Goal: Use online tool/utility: Utilize a website feature to perform a specific function

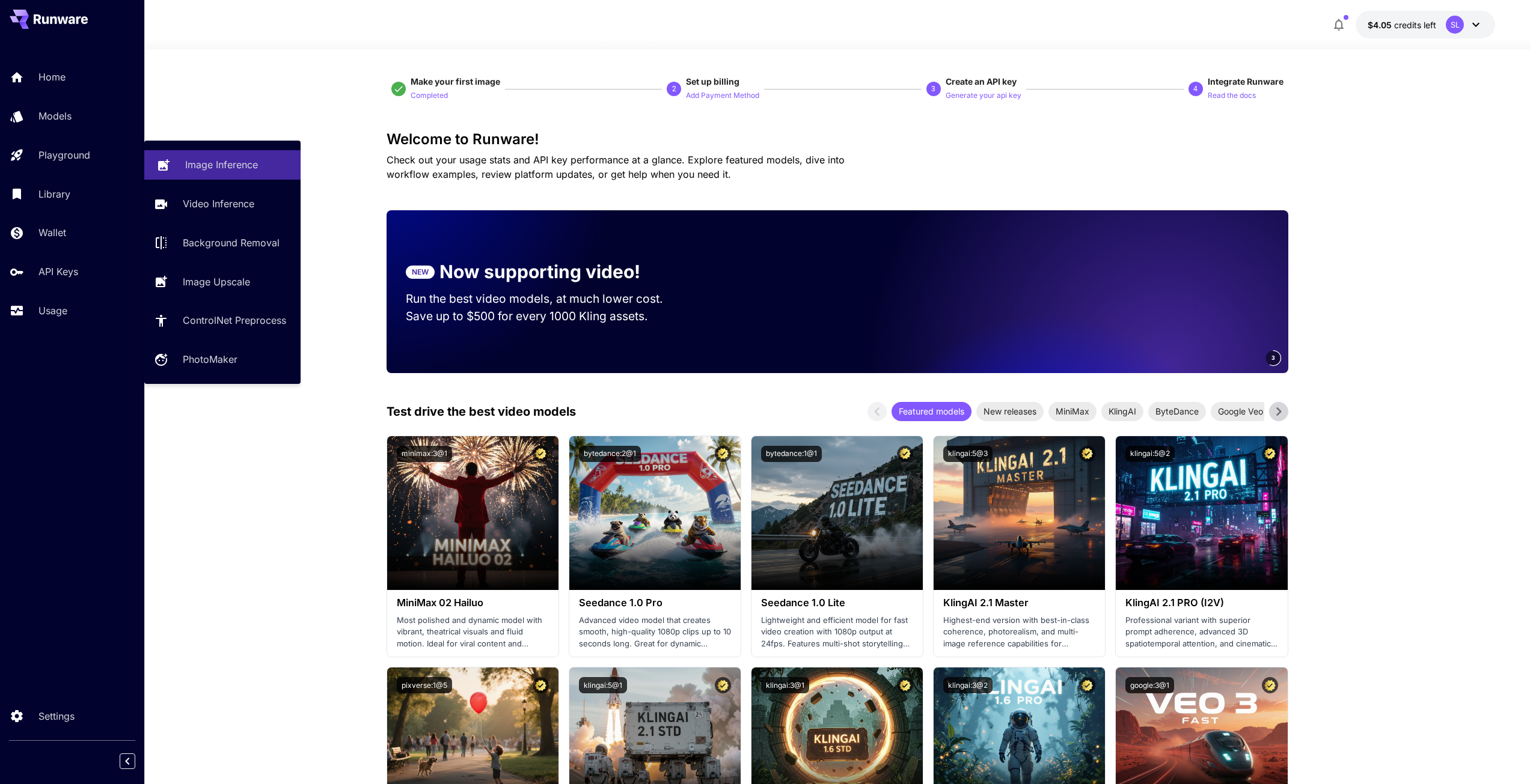
click at [220, 167] on p "Image Inference" at bounding box center [221, 165] width 72 height 15
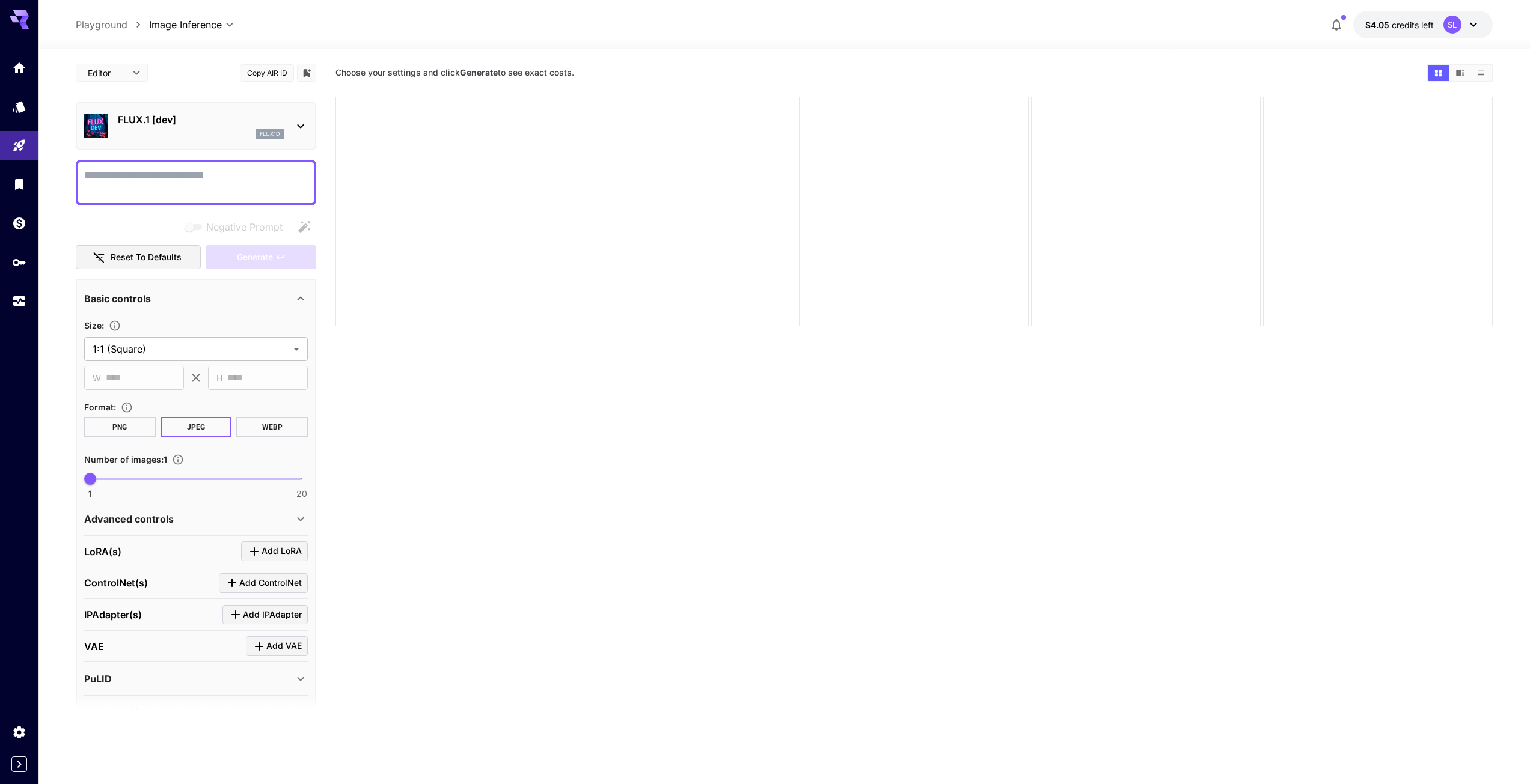
click at [300, 125] on icon at bounding box center [300, 126] width 15 height 15
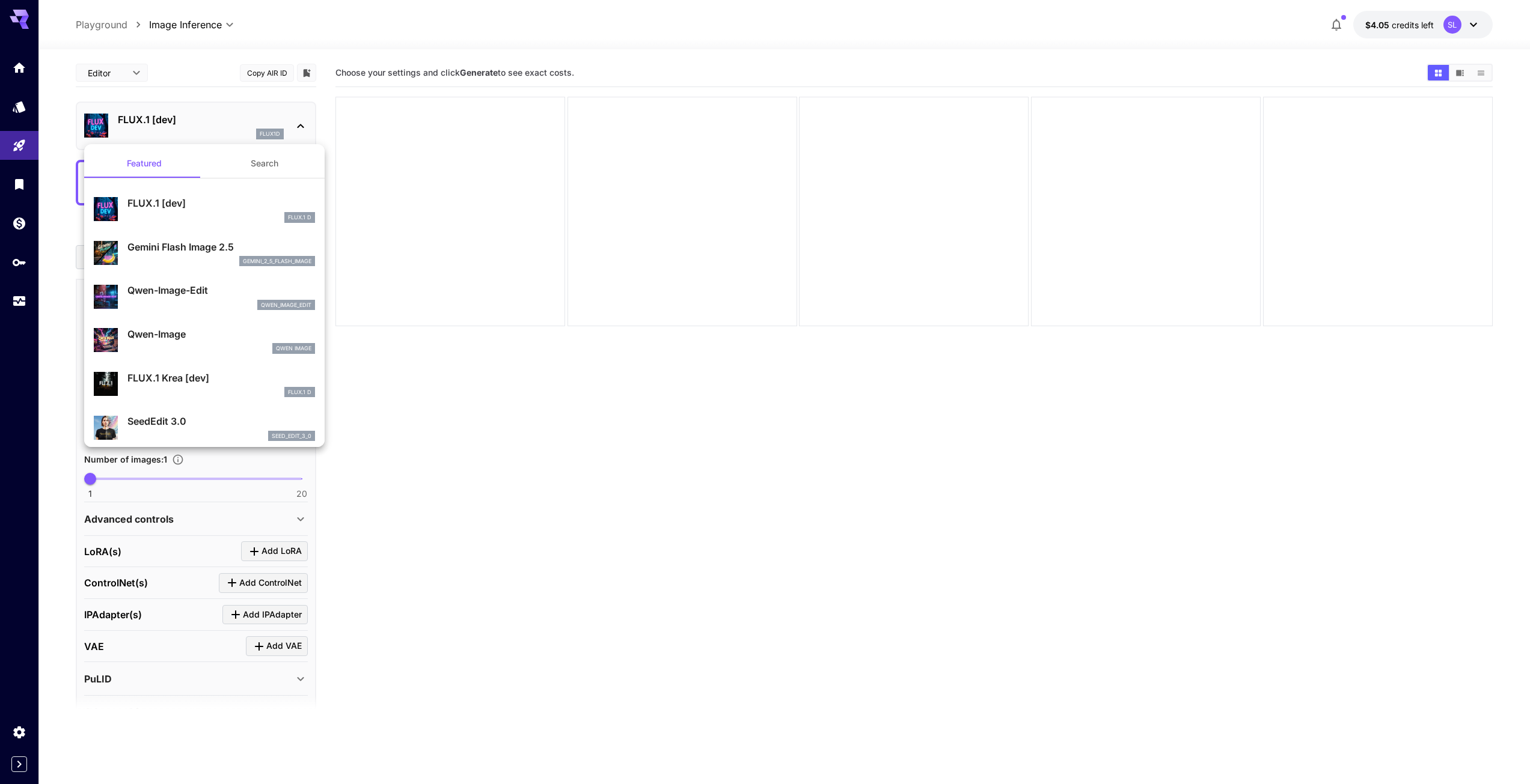
click at [214, 242] on p "Gemini Flash Image 2.5" at bounding box center [221, 247] width 188 height 15
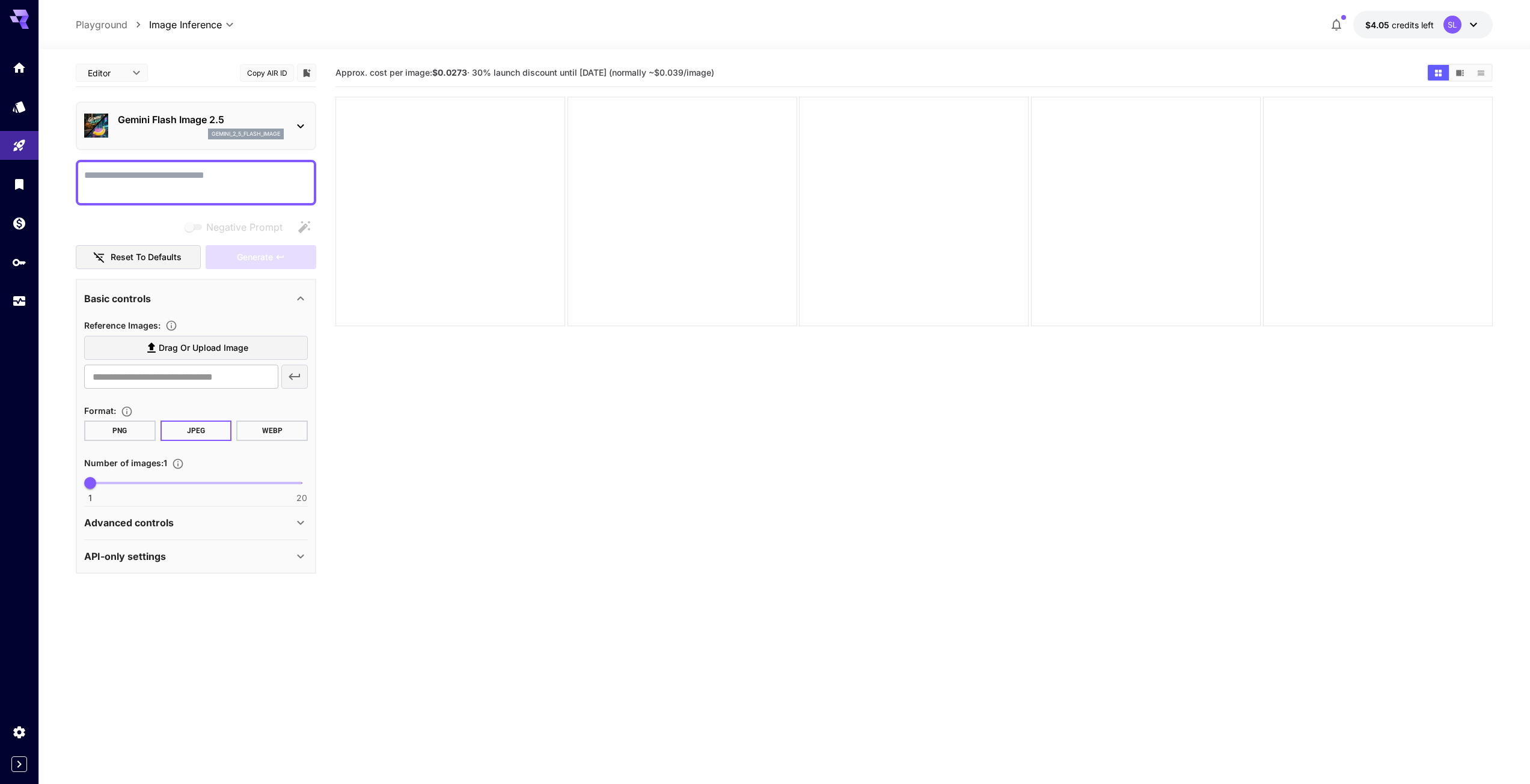
click at [146, 344] on icon at bounding box center [151, 348] width 15 height 15
click at [0, 0] on input "Drag or upload image" at bounding box center [0, 0] width 0 height 0
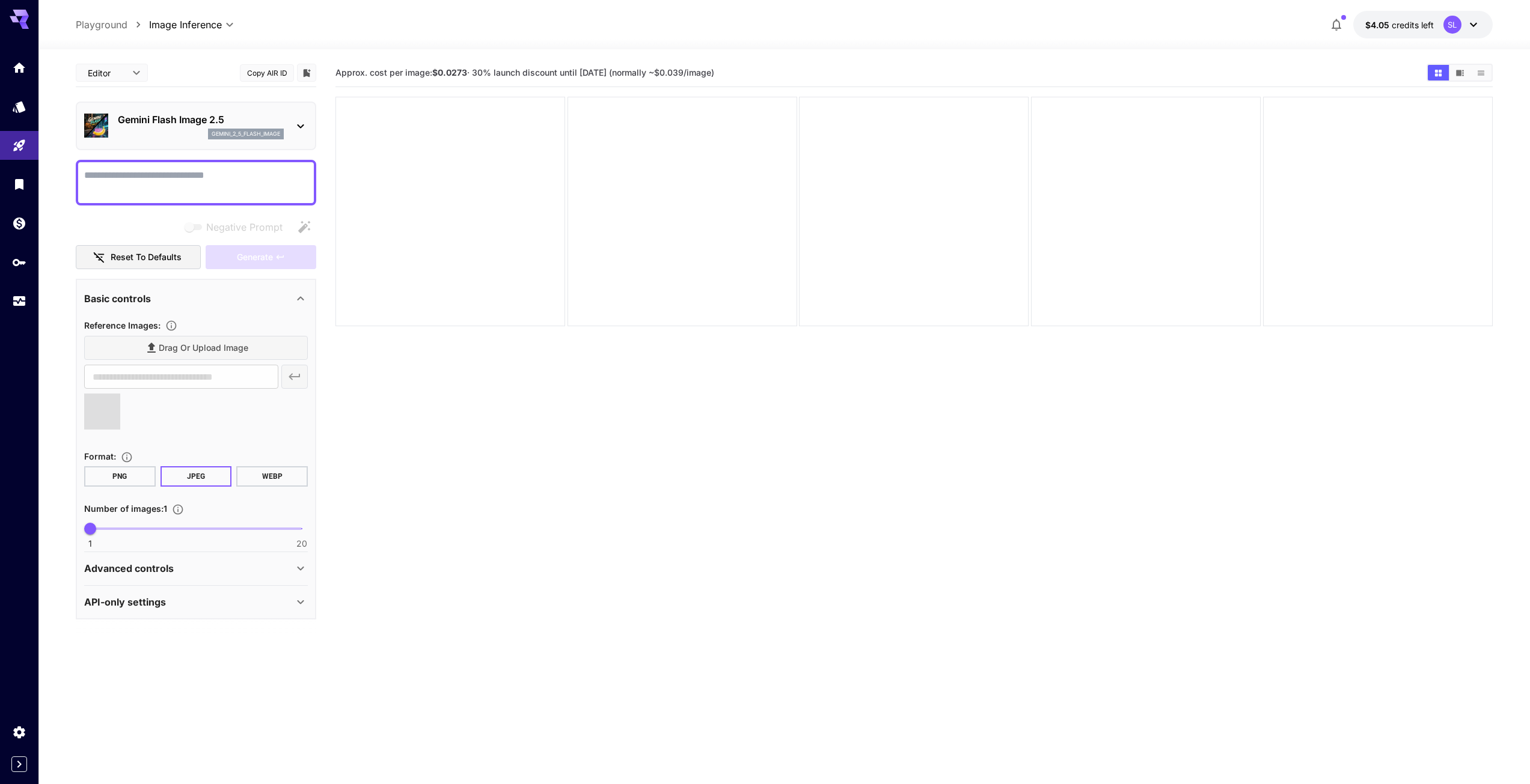
type input "**********"
click at [109, 174] on textarea "Negative Prompt" at bounding box center [195, 182] width 223 height 29
paste textarea "**********"
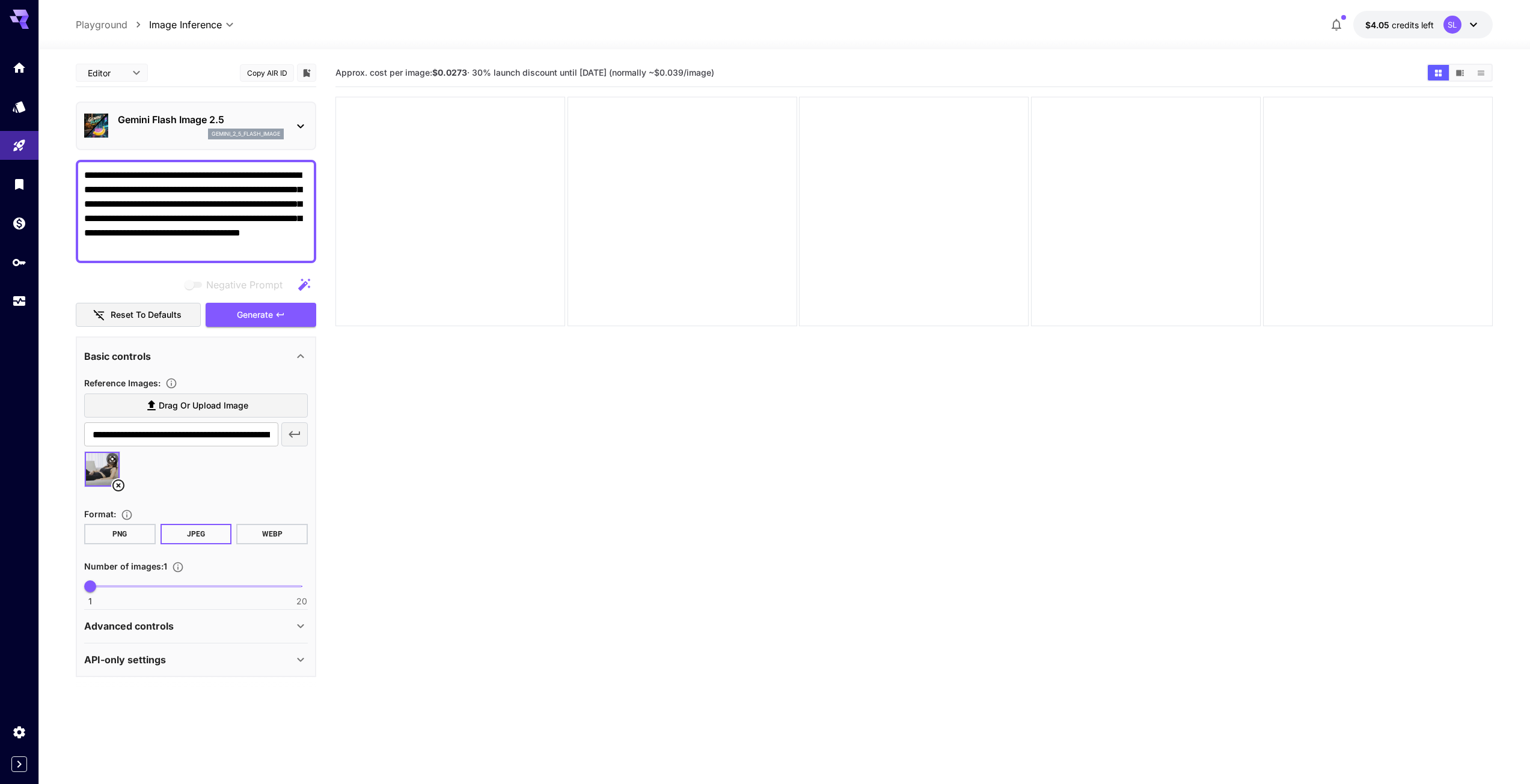
type textarea "**********"
click at [126, 528] on button "PNG" at bounding box center [120, 534] width 72 height 20
click at [297, 624] on icon at bounding box center [300, 626] width 15 height 15
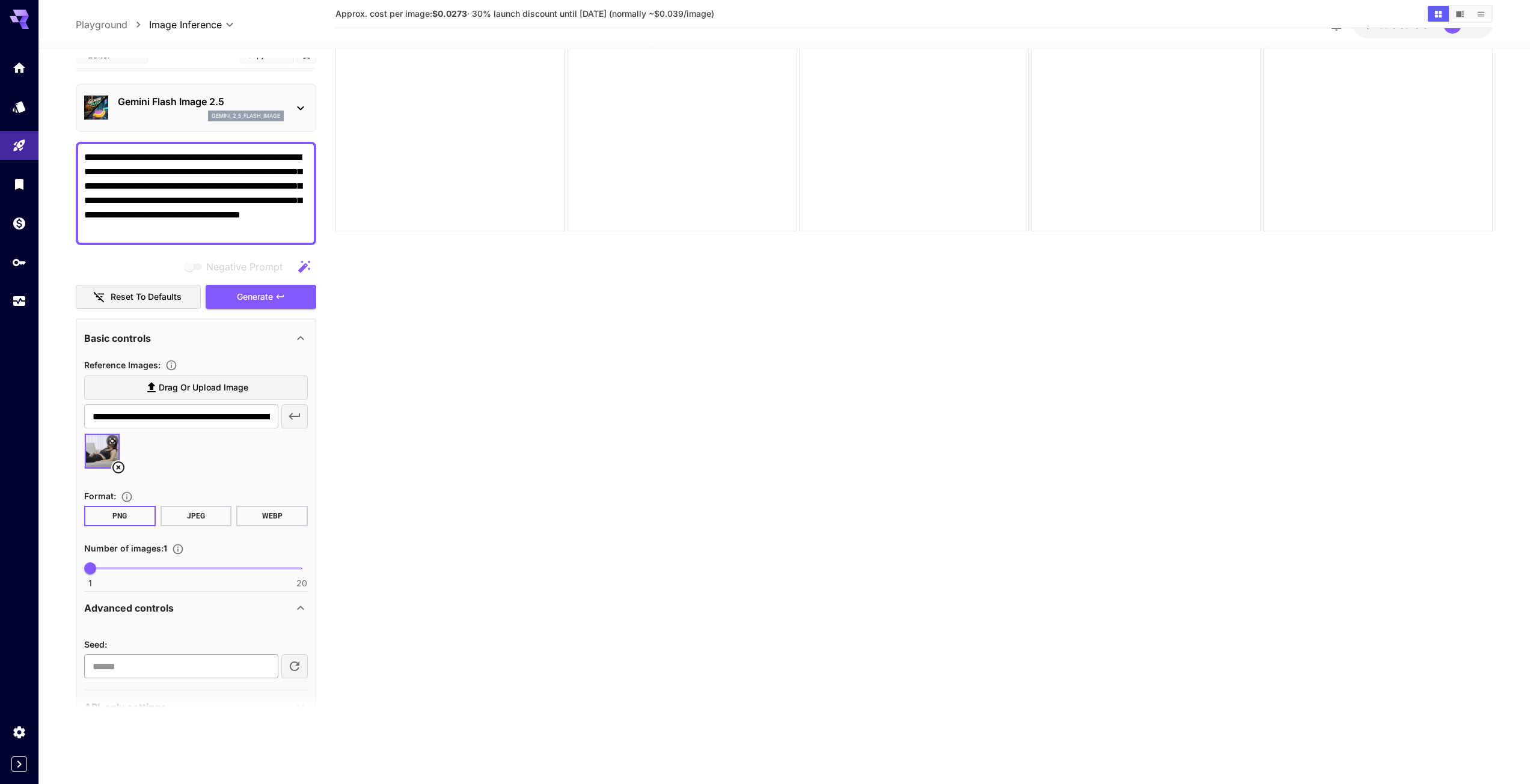
scroll to position [47, 0]
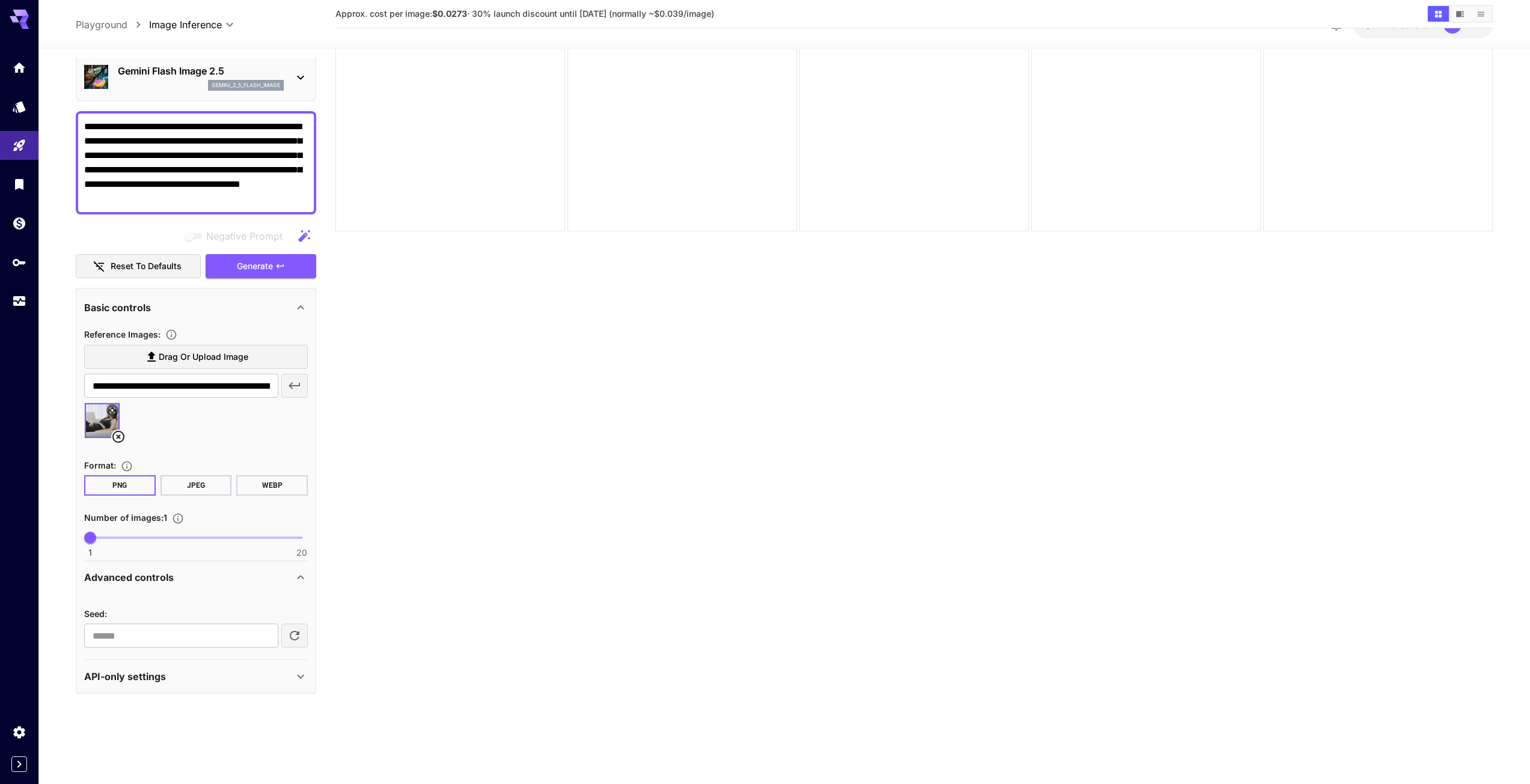
click at [298, 676] on icon at bounding box center [300, 677] width 7 height 4
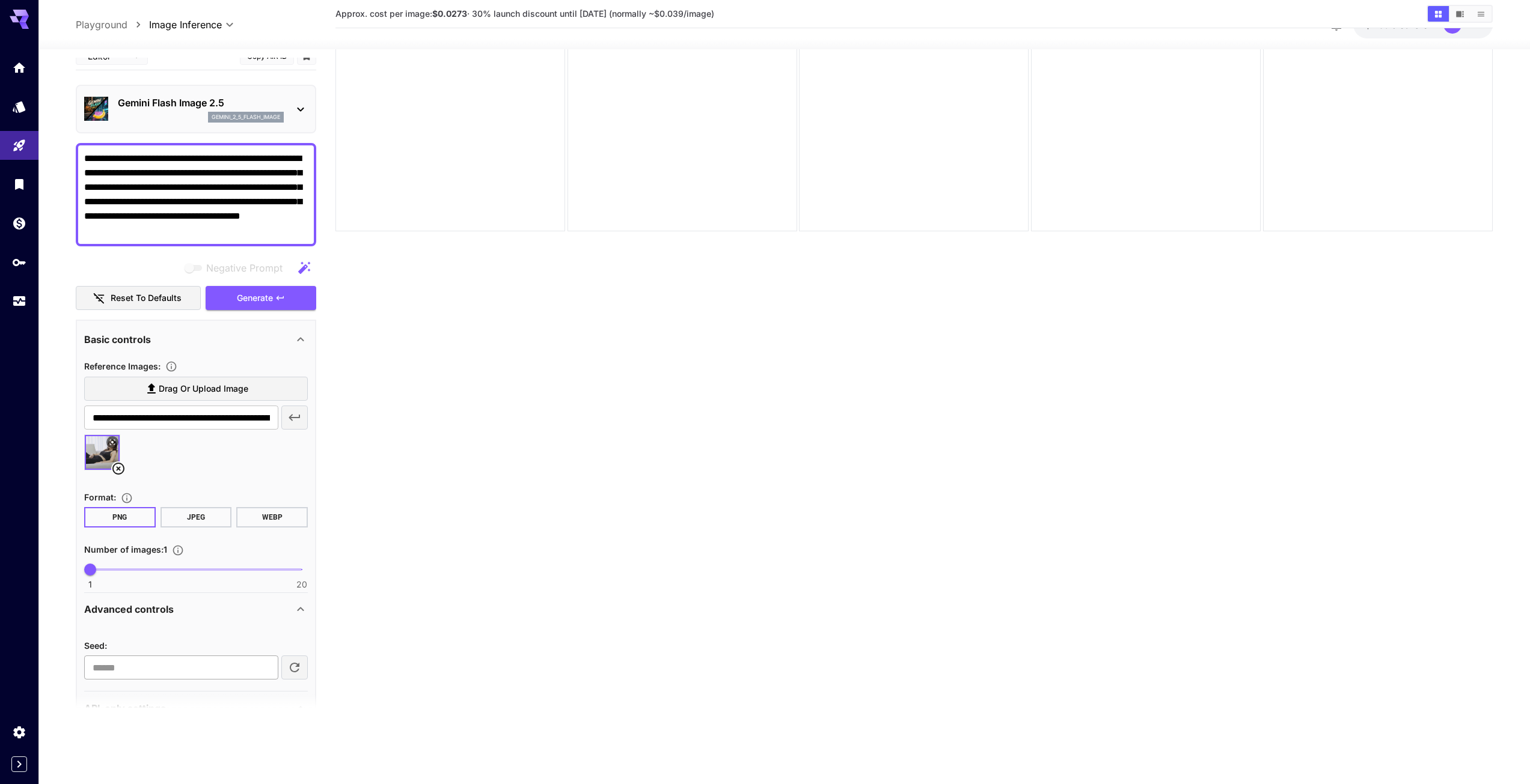
scroll to position [0, 0]
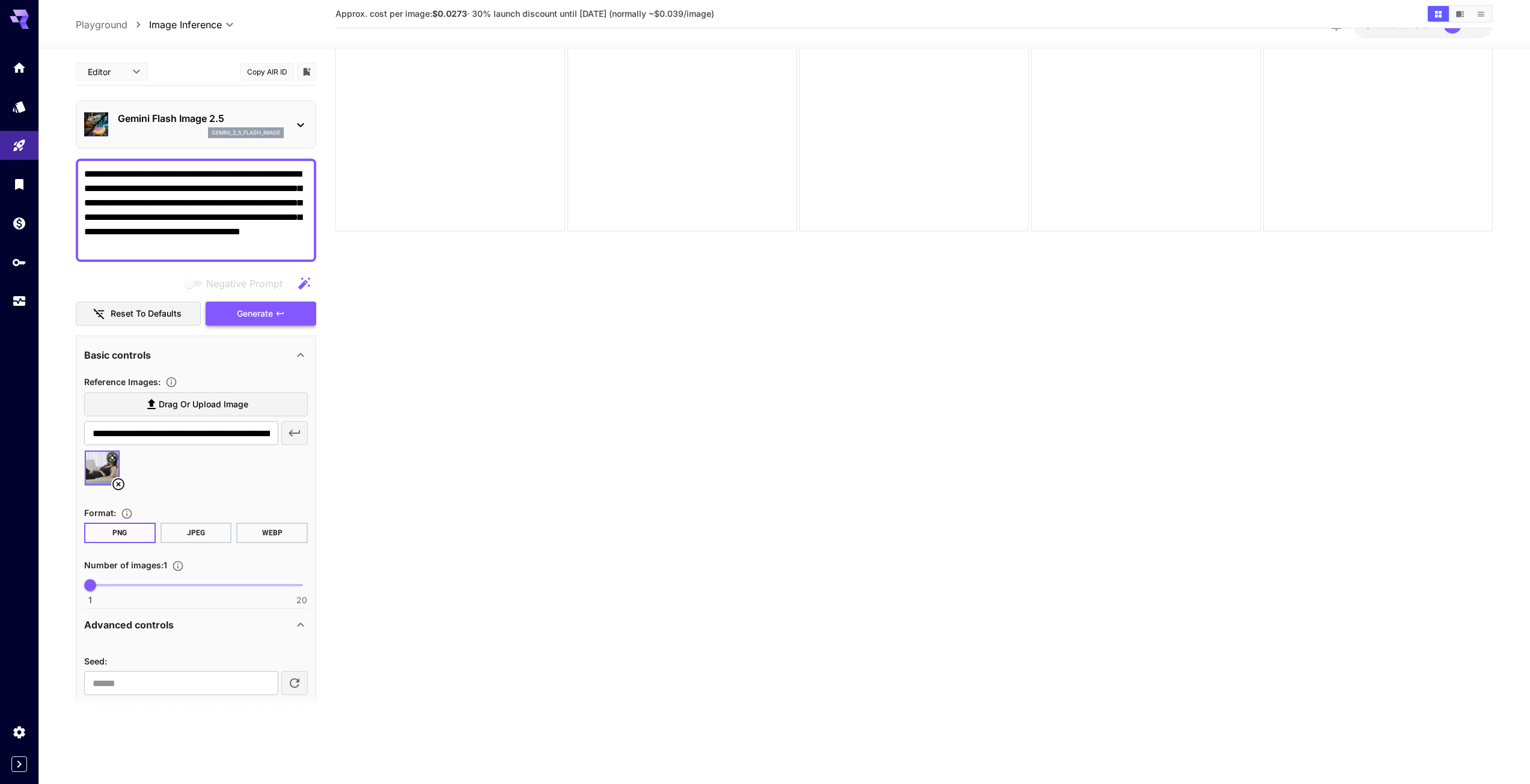
click at [259, 312] on span "Generate" at bounding box center [255, 313] width 36 height 15
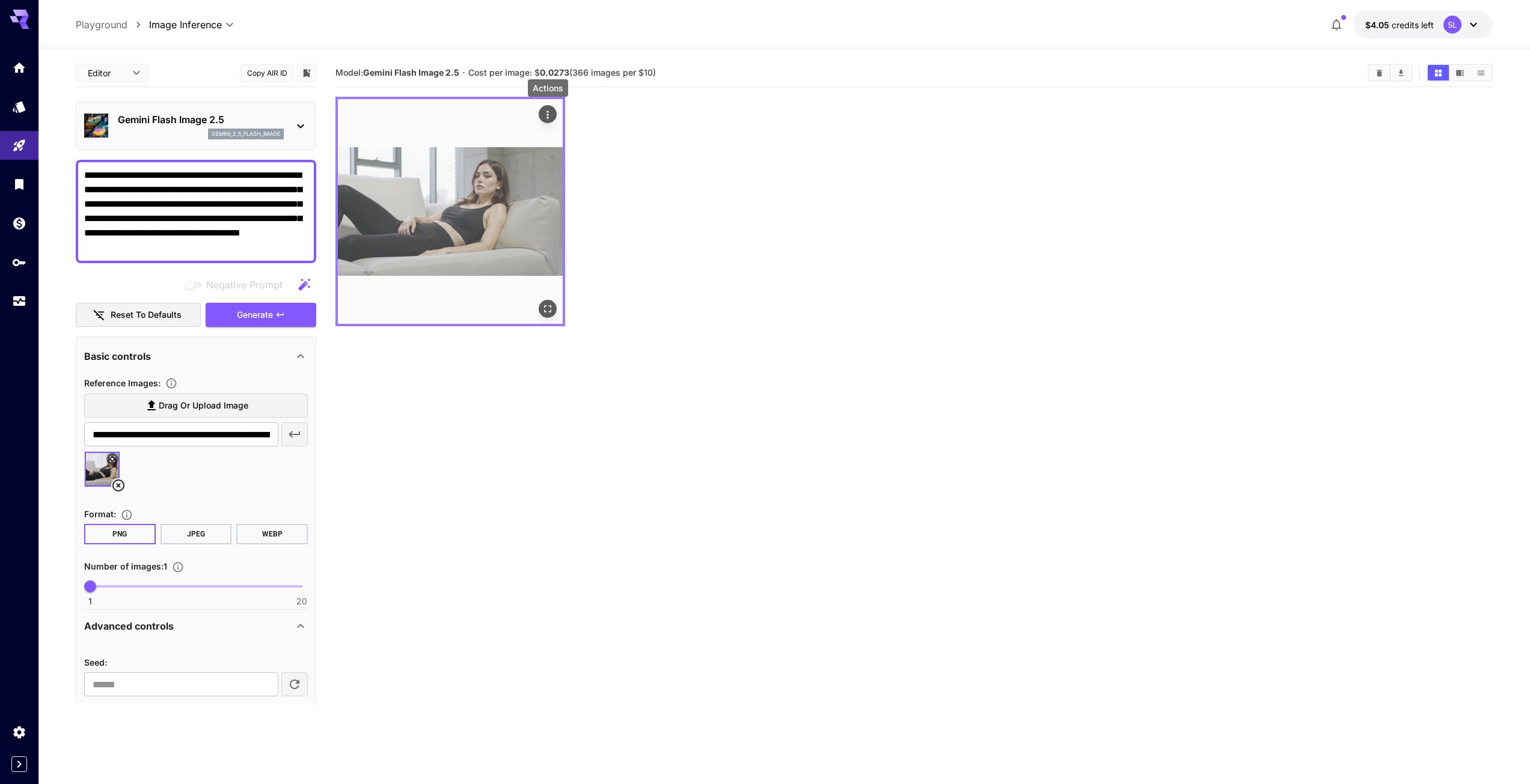
click at [548, 109] on icon "Actions" at bounding box center [548, 115] width 12 height 12
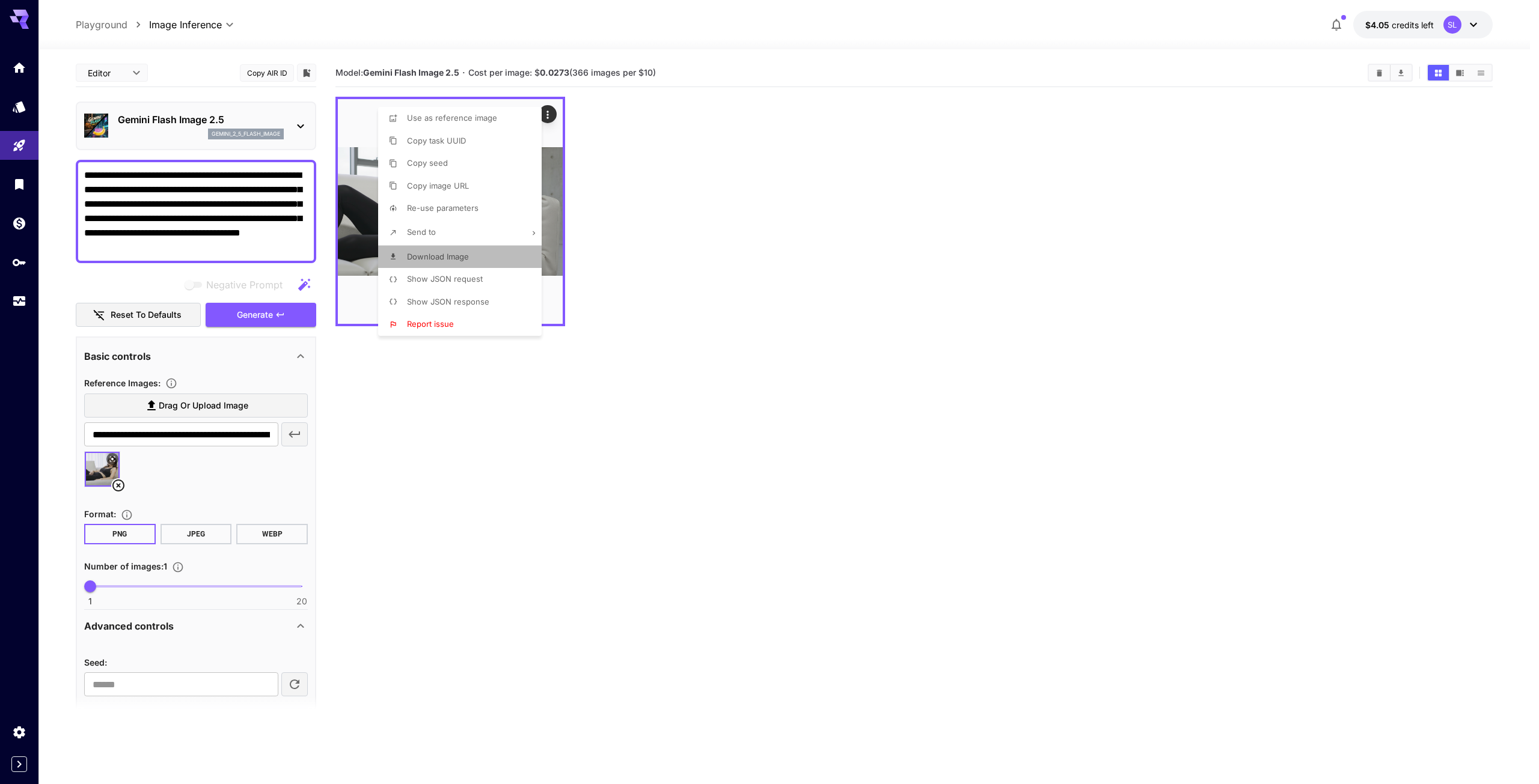
click at [436, 259] on span "Download Image" at bounding box center [438, 256] width 62 height 10
